Goal: Book appointment/travel/reservation

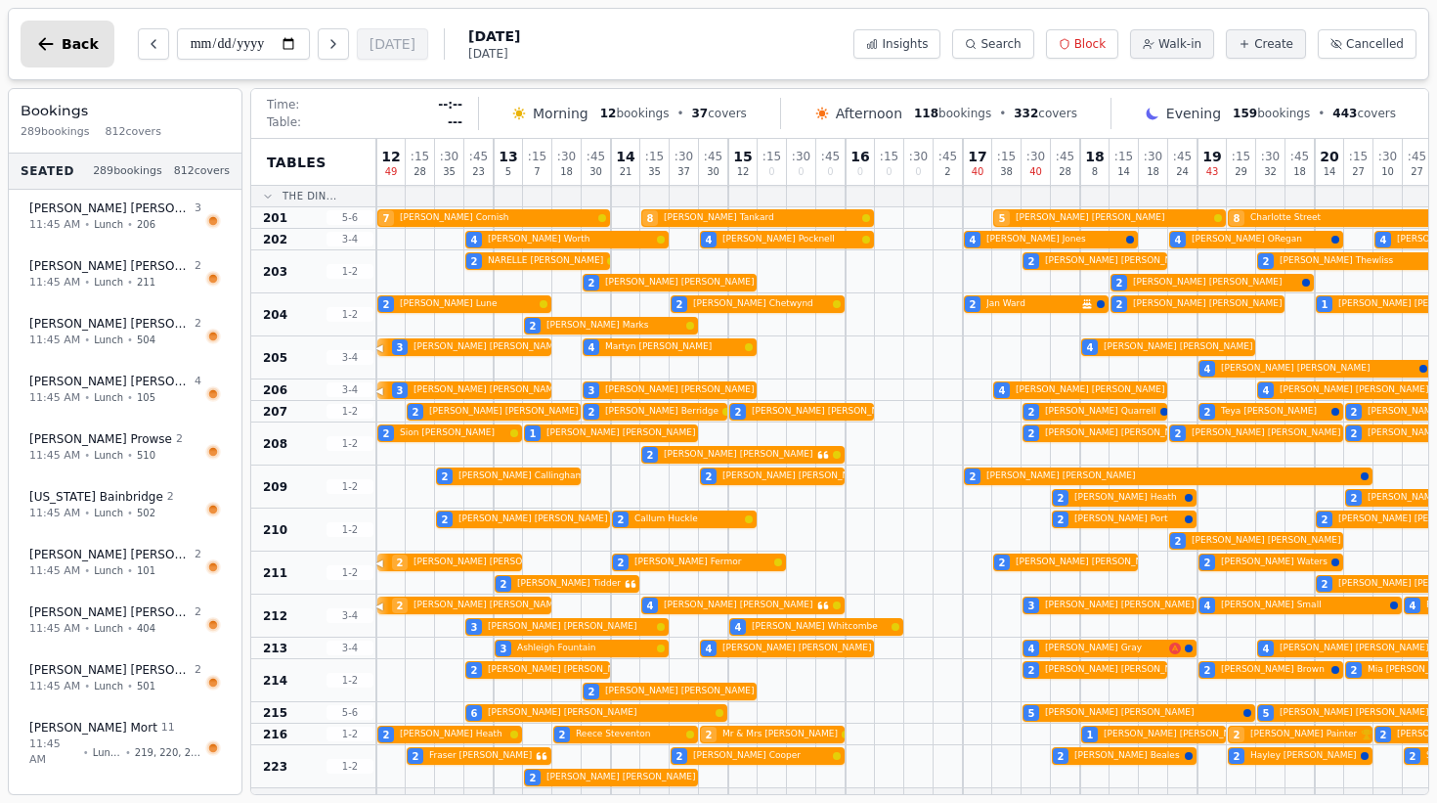
click at [55, 38] on icon "button" at bounding box center [46, 44] width 20 height 20
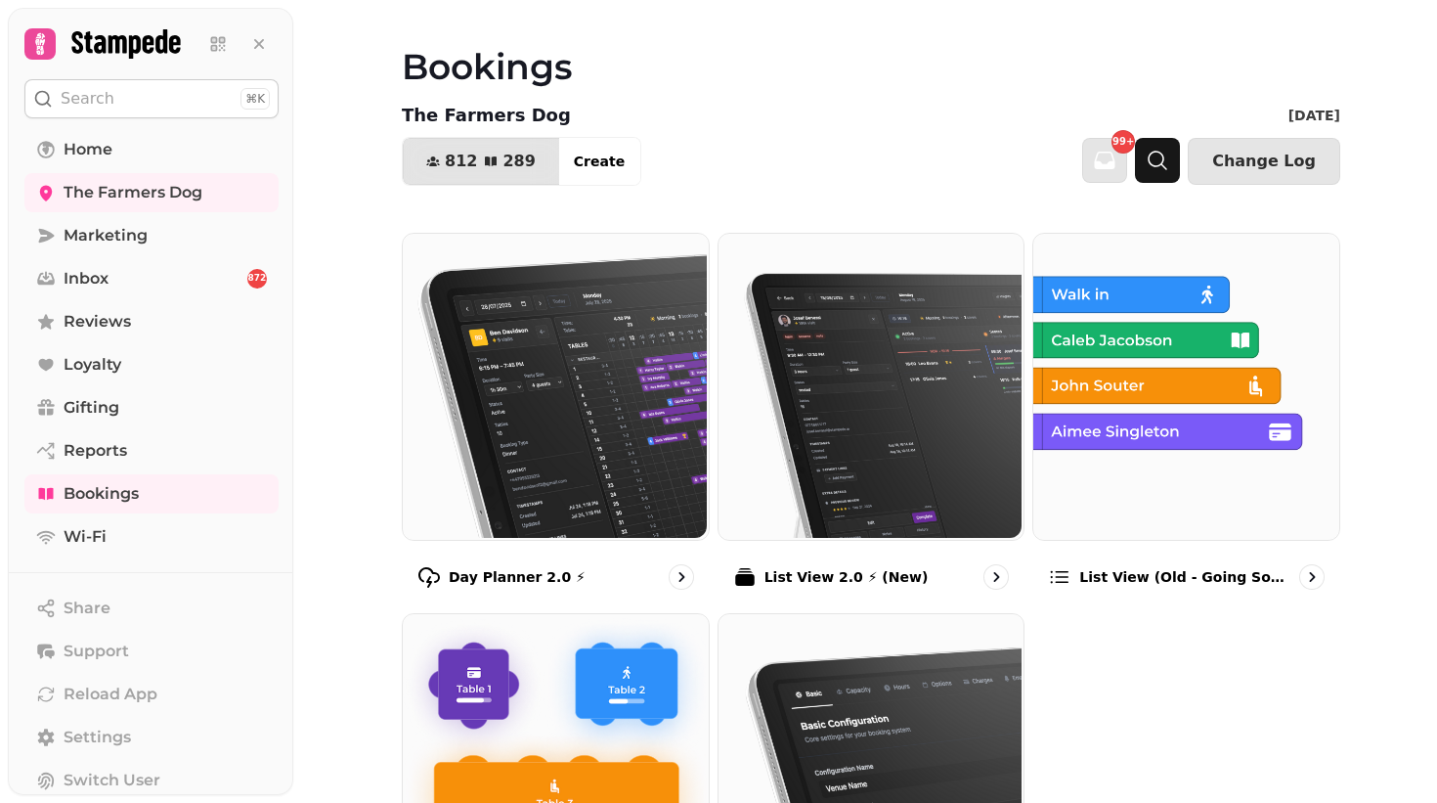
click at [1169, 151] on icon "button" at bounding box center [1157, 160] width 23 height 23
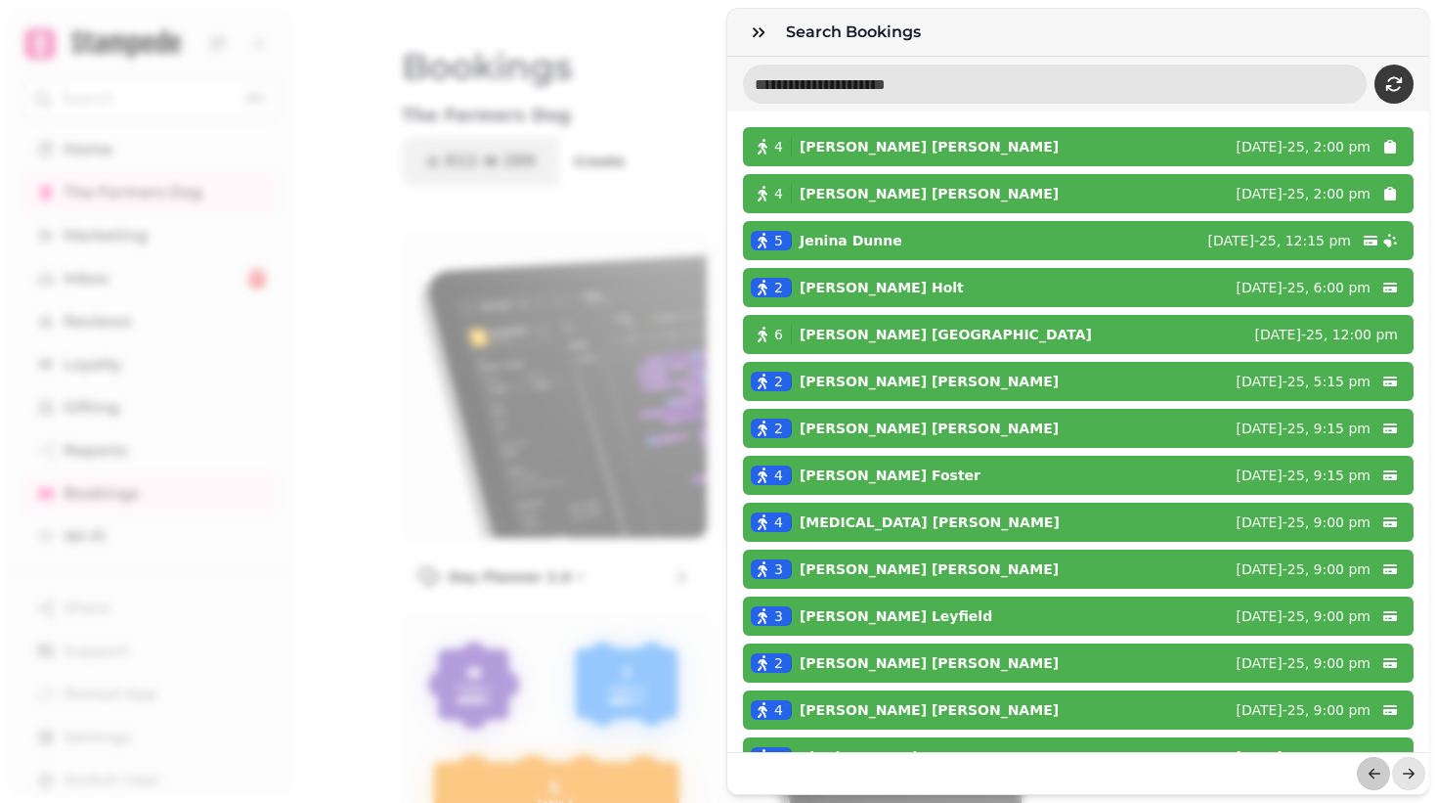
click at [950, 95] on input "text" at bounding box center [1055, 84] width 624 height 39
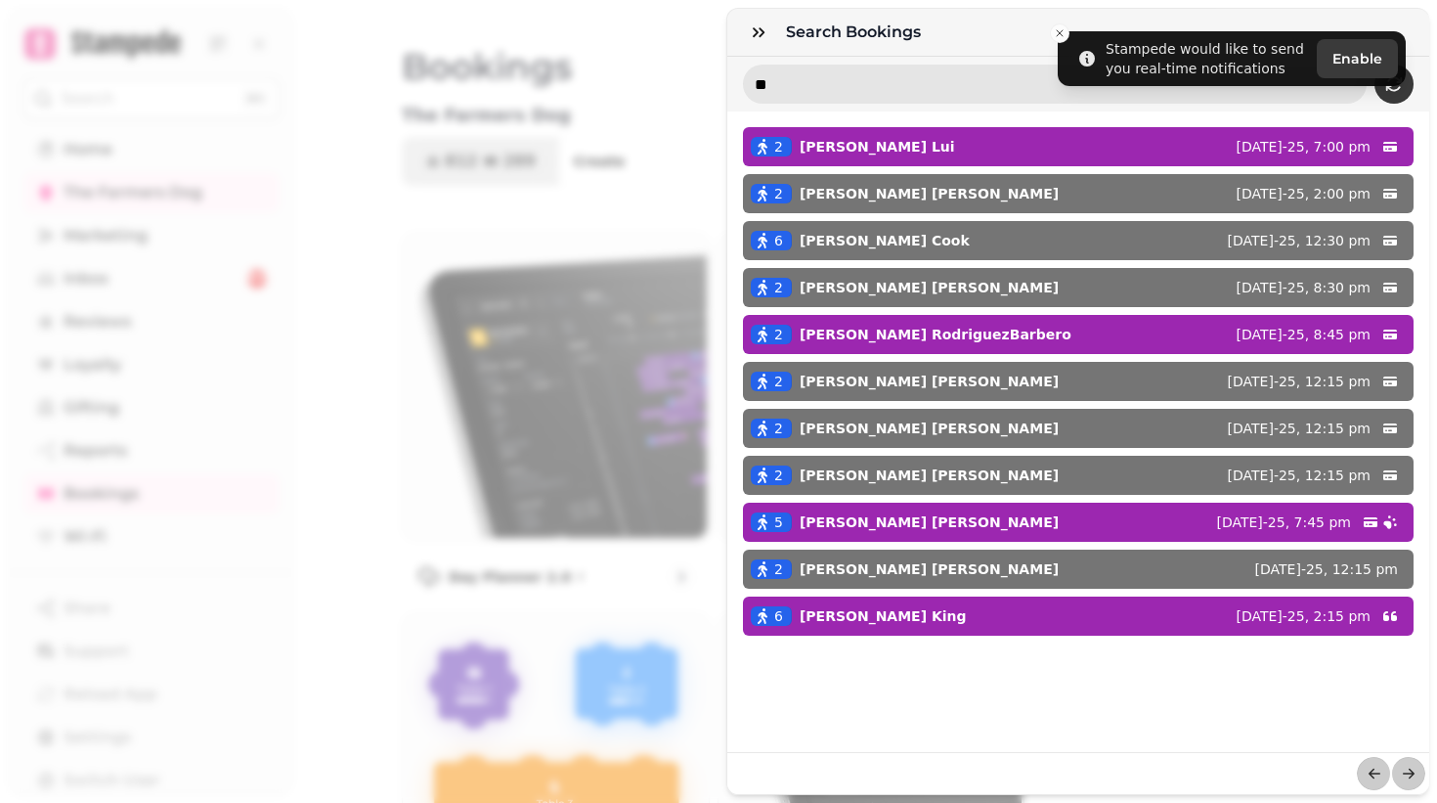
type input "*"
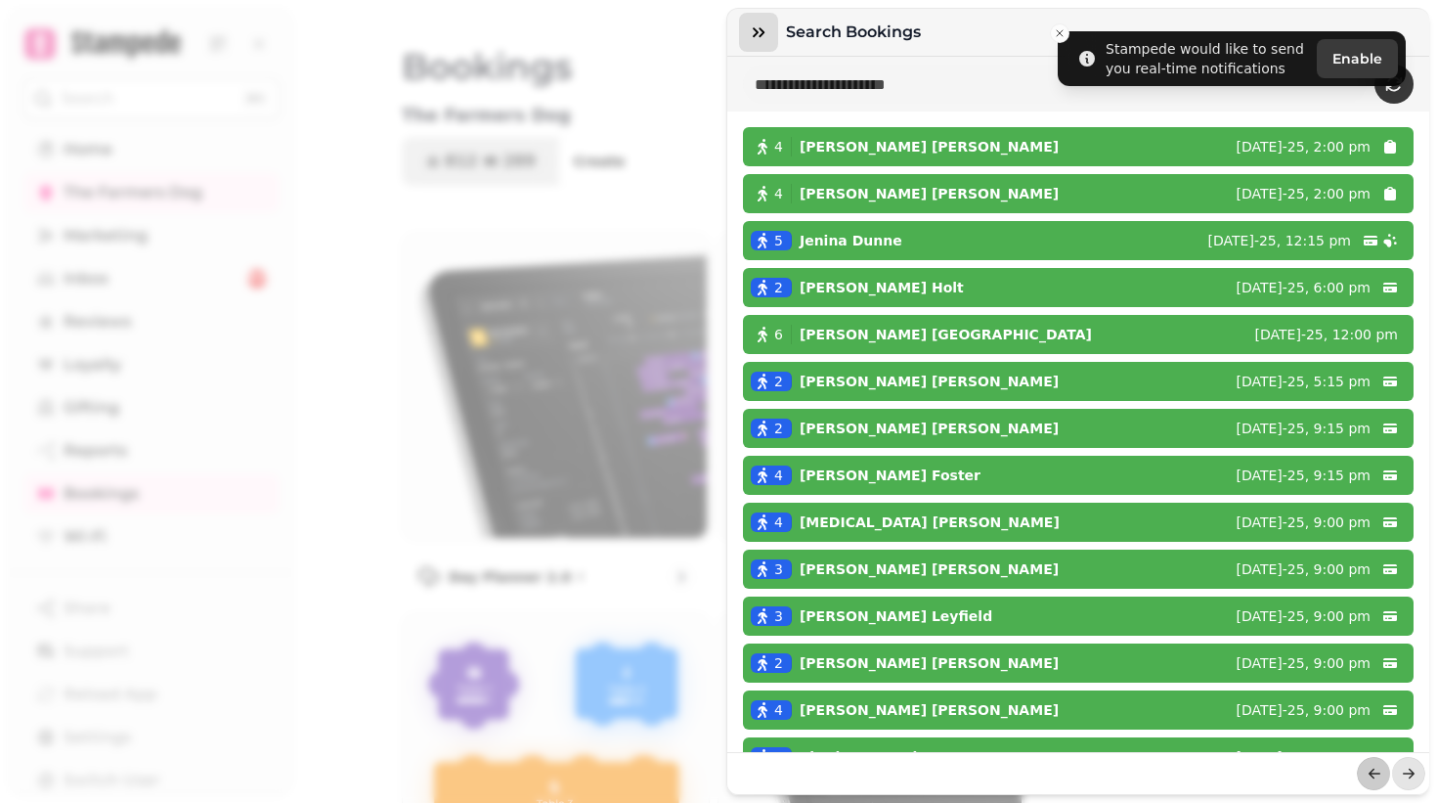
click at [750, 28] on icon "button" at bounding box center [759, 32] width 20 height 20
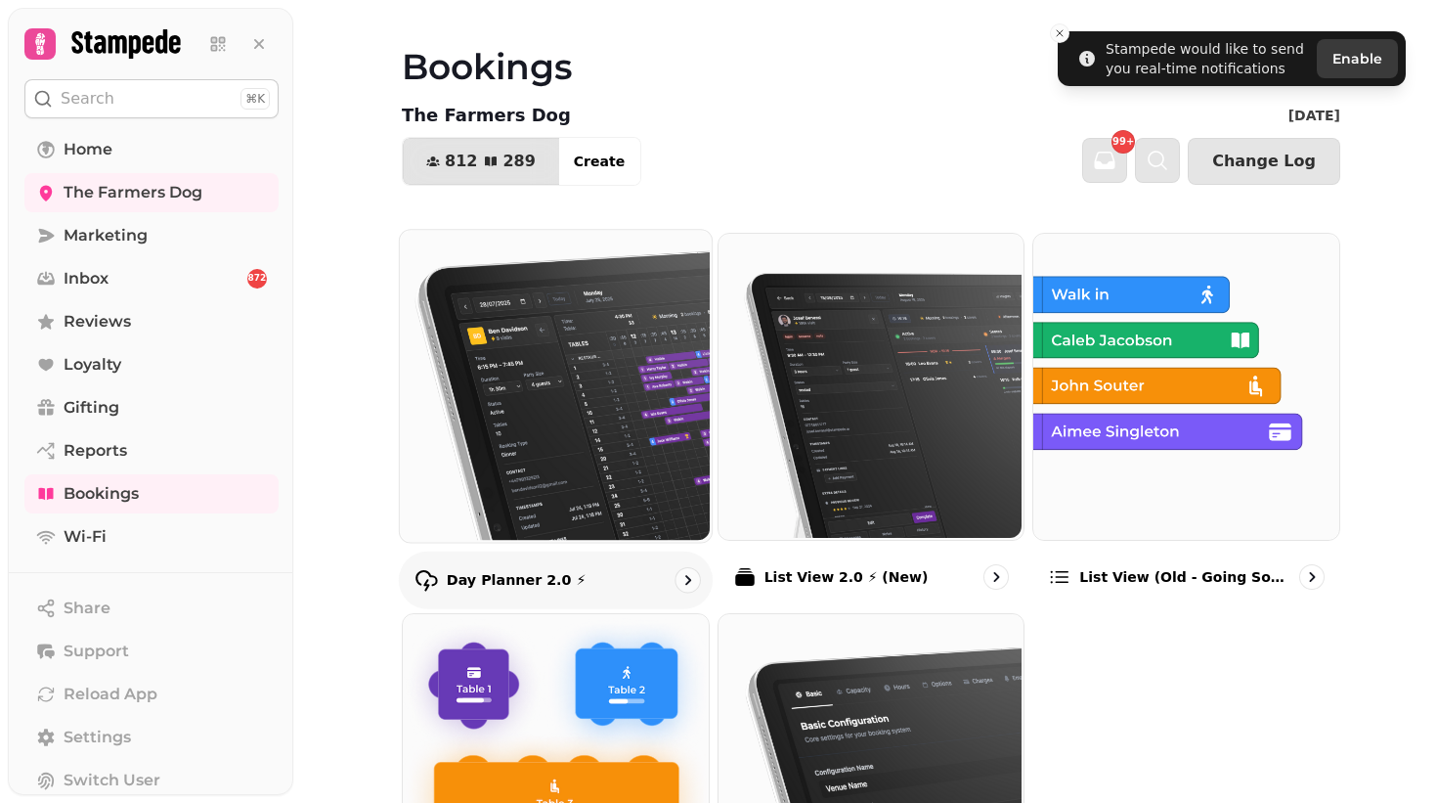
click at [528, 372] on img at bounding box center [554, 384] width 312 height 312
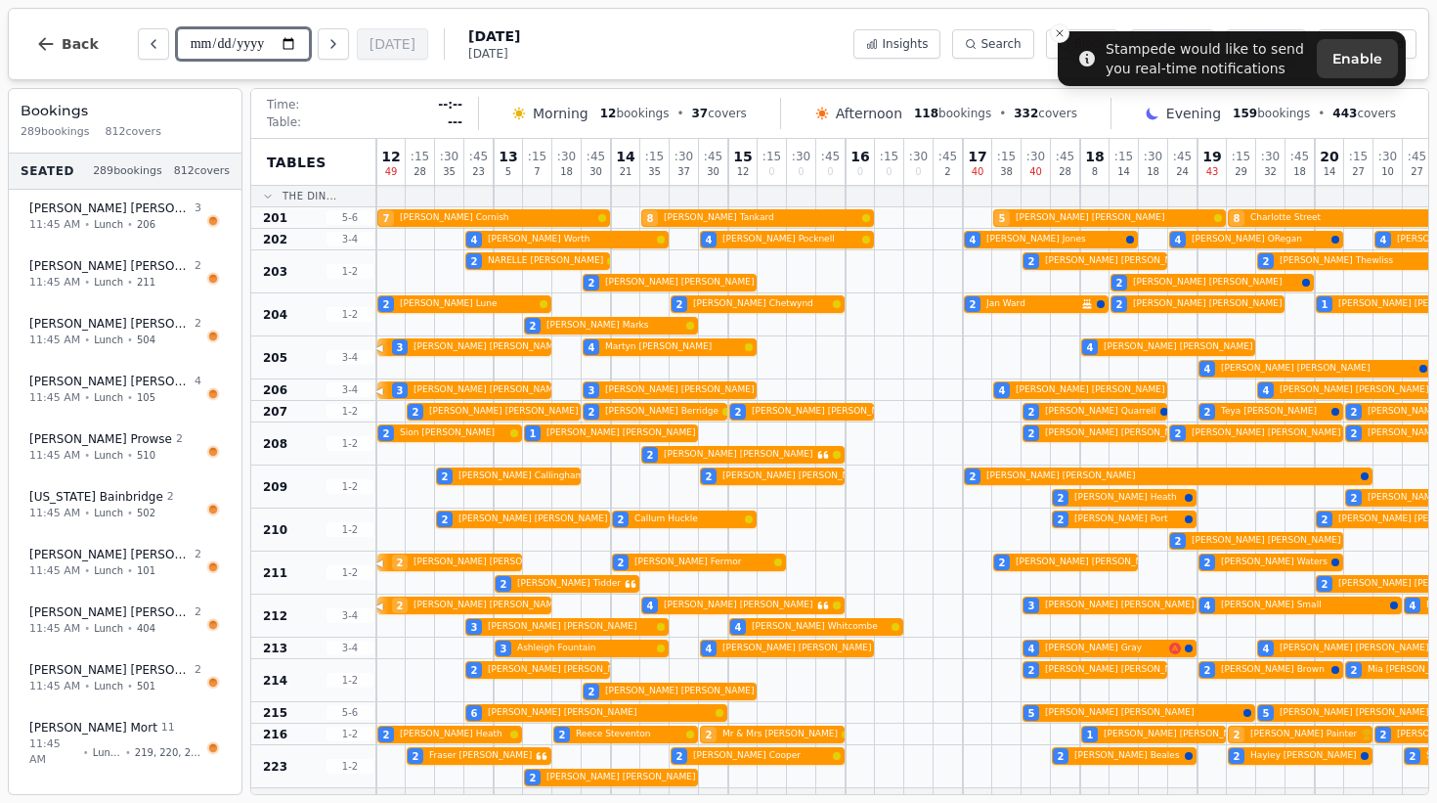
click at [255, 42] on input "**********" at bounding box center [243, 43] width 133 height 31
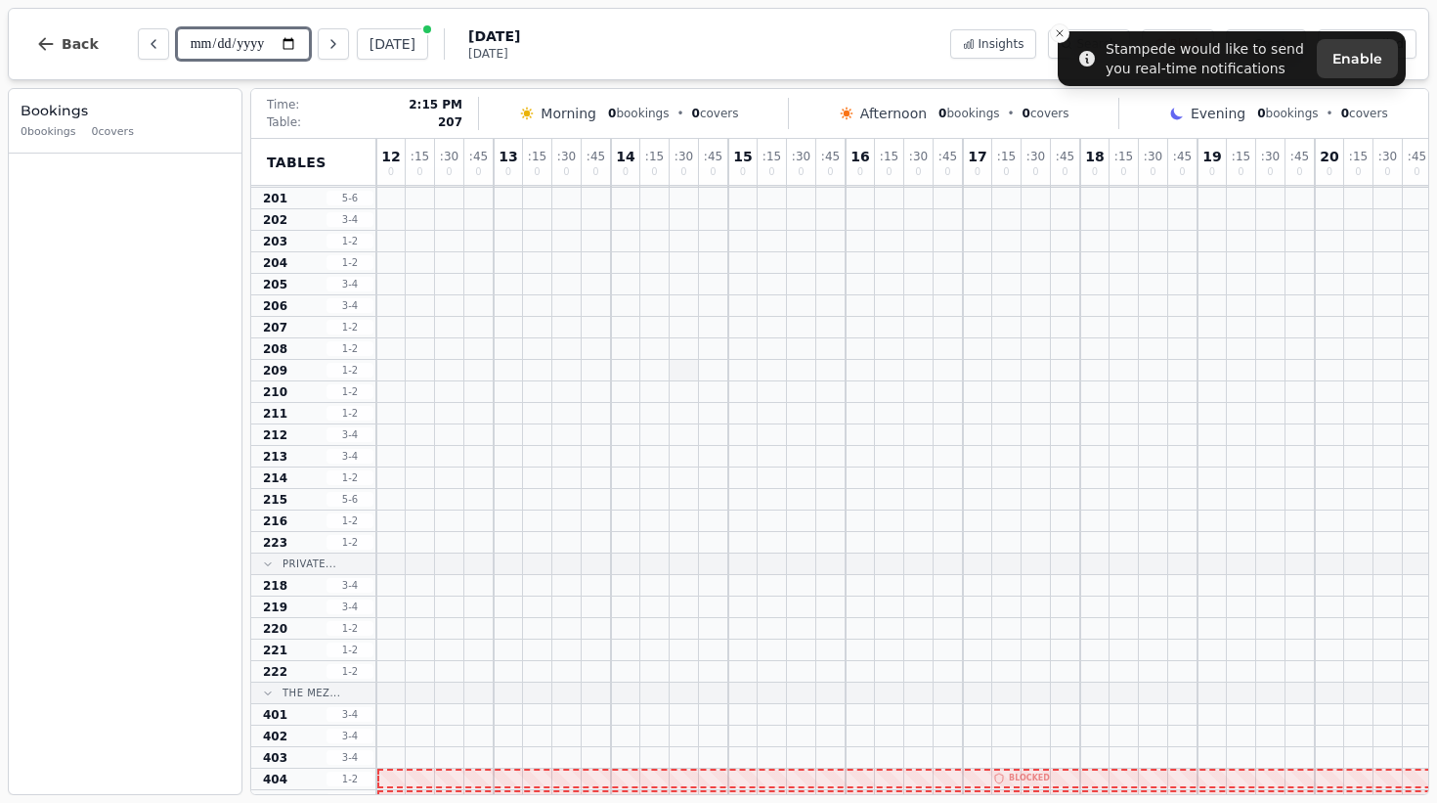
scroll to position [21, 0]
click at [326, 41] on icon "Next day" at bounding box center [334, 44] width 16 height 16
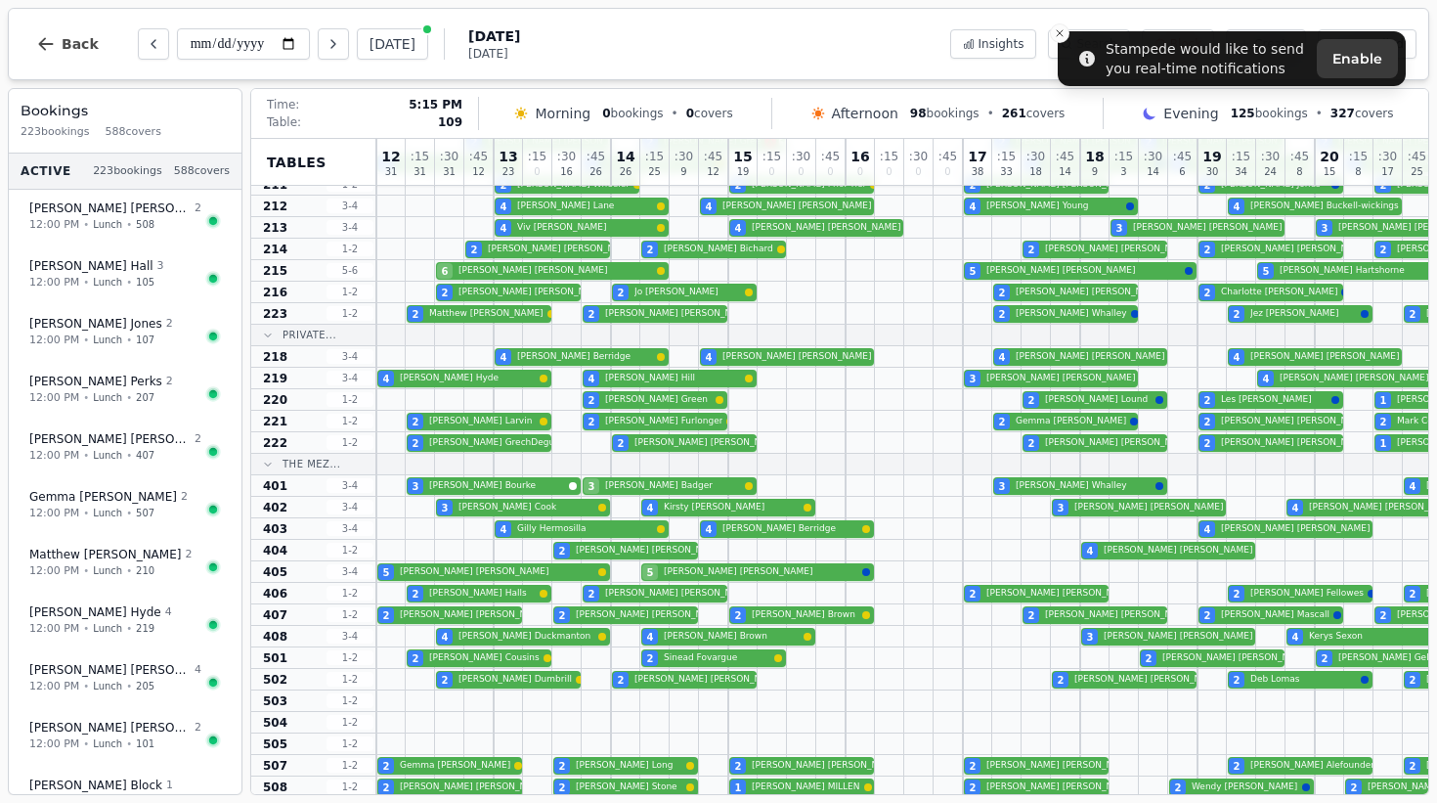
scroll to position [173, 0]
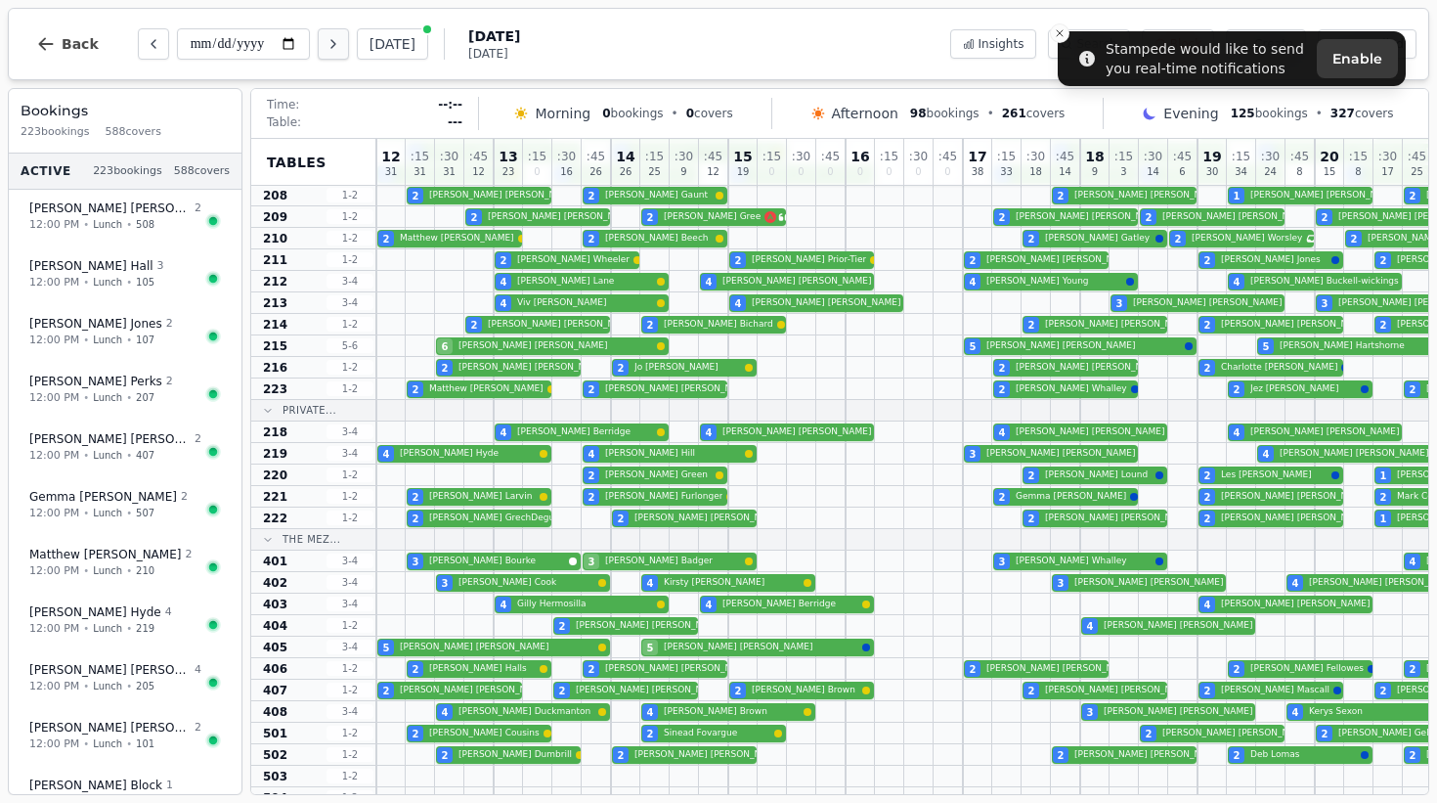
click at [318, 34] on button "Next day" at bounding box center [333, 43] width 31 height 31
type input "**********"
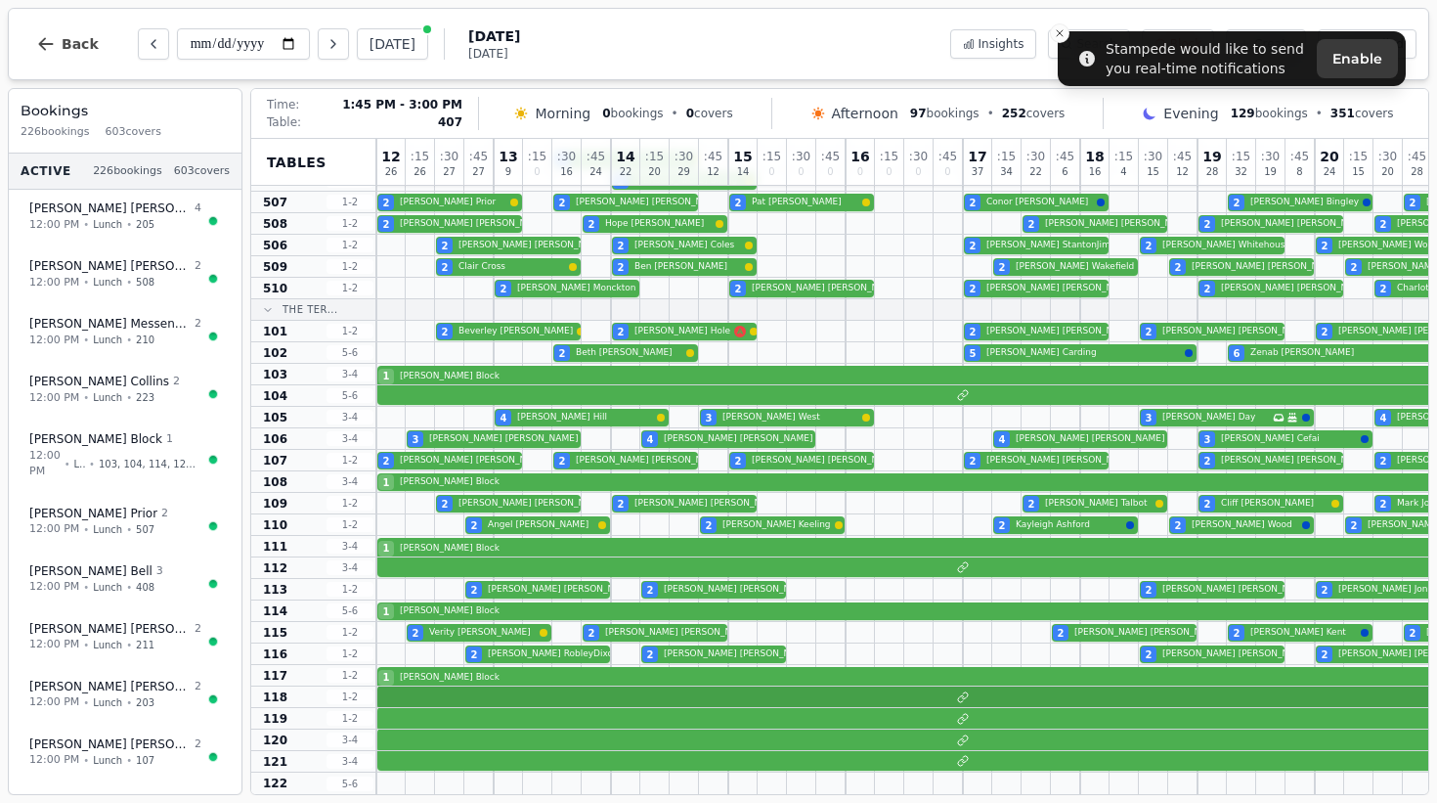
scroll to position [811, 0]
